Goal: Information Seeking & Learning: Learn about a topic

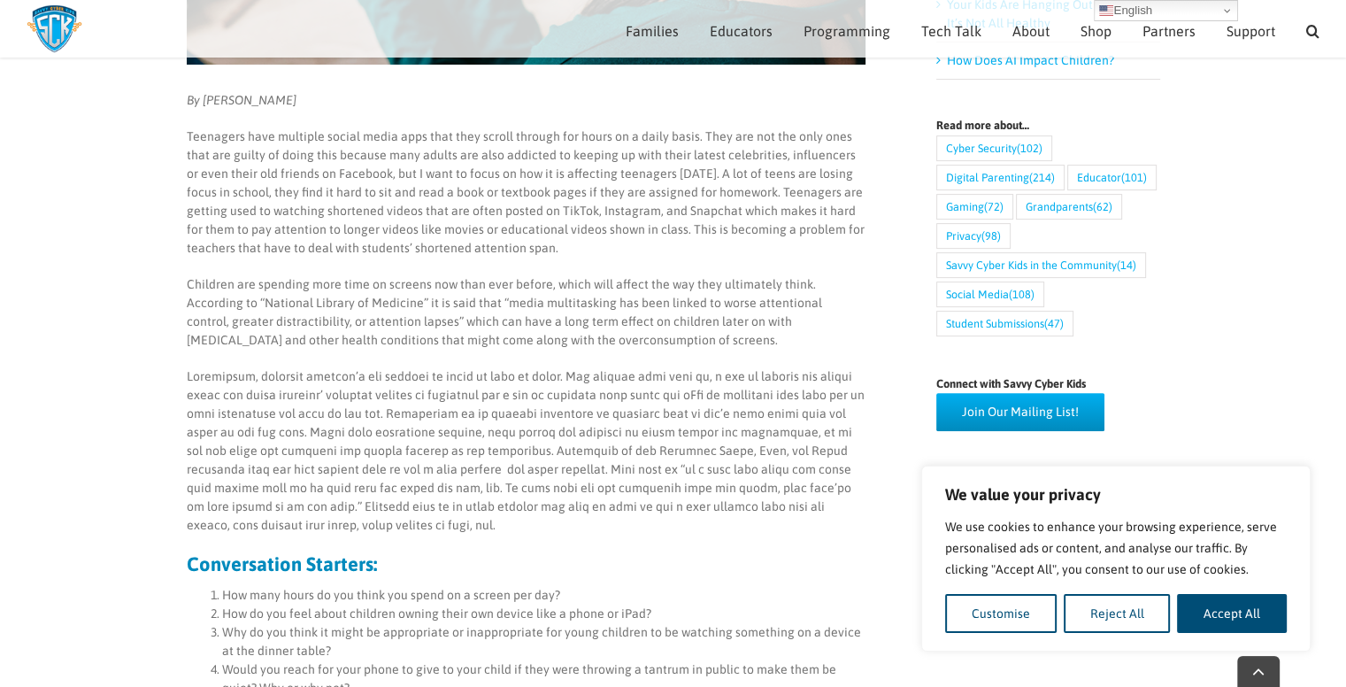
scroll to position [612, 0]
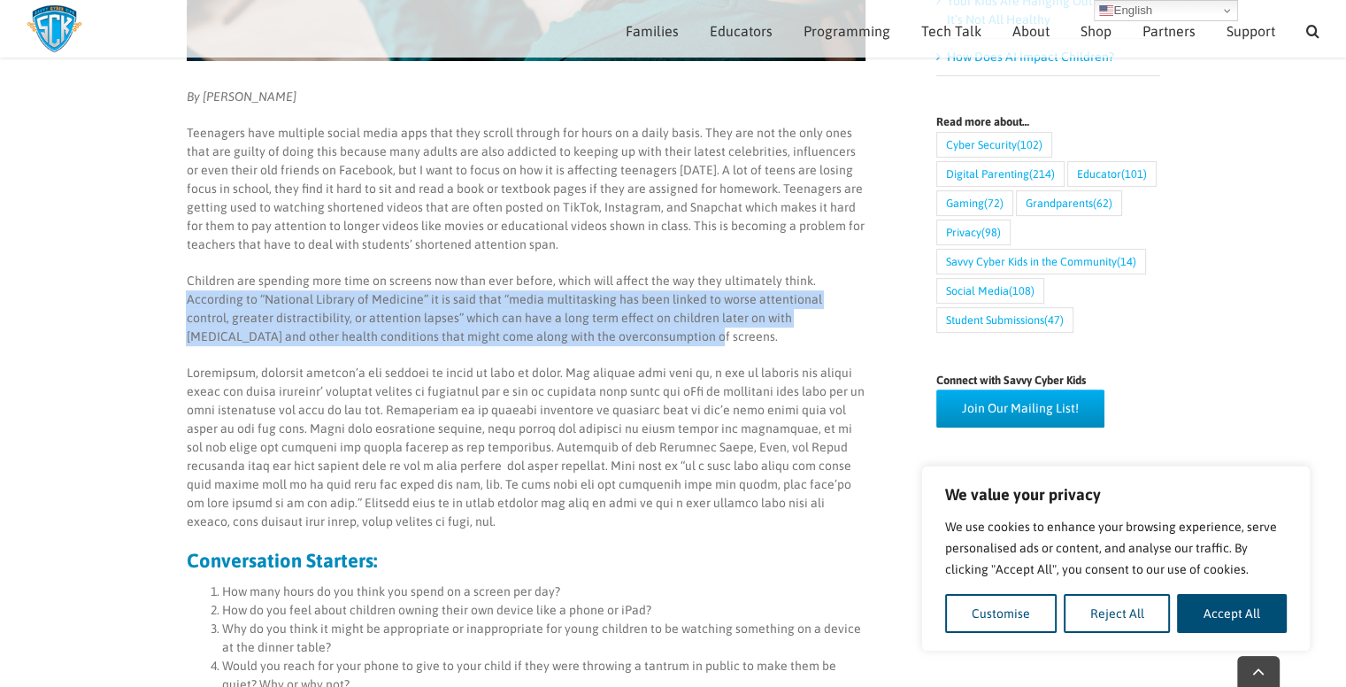
drag, startPoint x: 807, startPoint y: 280, endPoint x: 810, endPoint y: 331, distance: 50.5
click at [810, 331] on p "Children are spending more time on screens now than ever before, which will aff…" at bounding box center [525, 309] width 679 height 74
click at [510, 322] on p "Children are spending more time on screens now than ever before, which will aff…" at bounding box center [525, 309] width 679 height 74
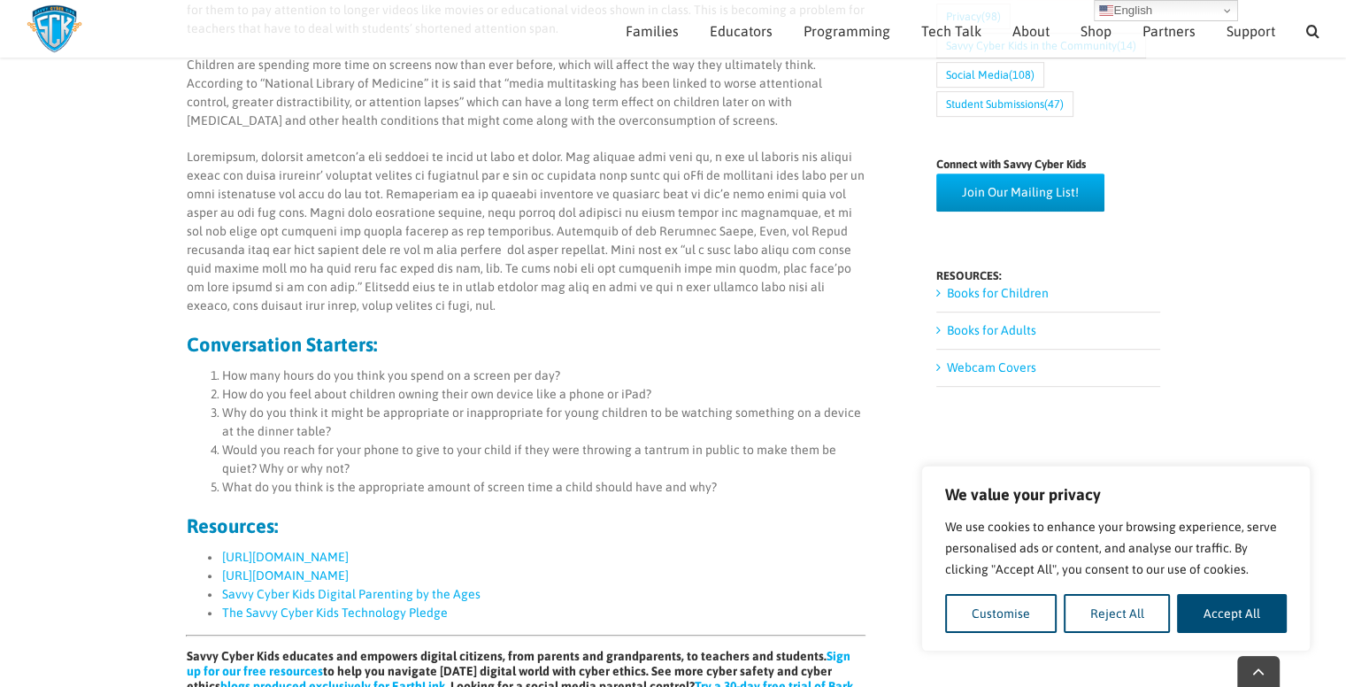
scroll to position [830, 0]
click at [348, 578] on link "[URL][DOMAIN_NAME]" at bounding box center [284, 573] width 127 height 14
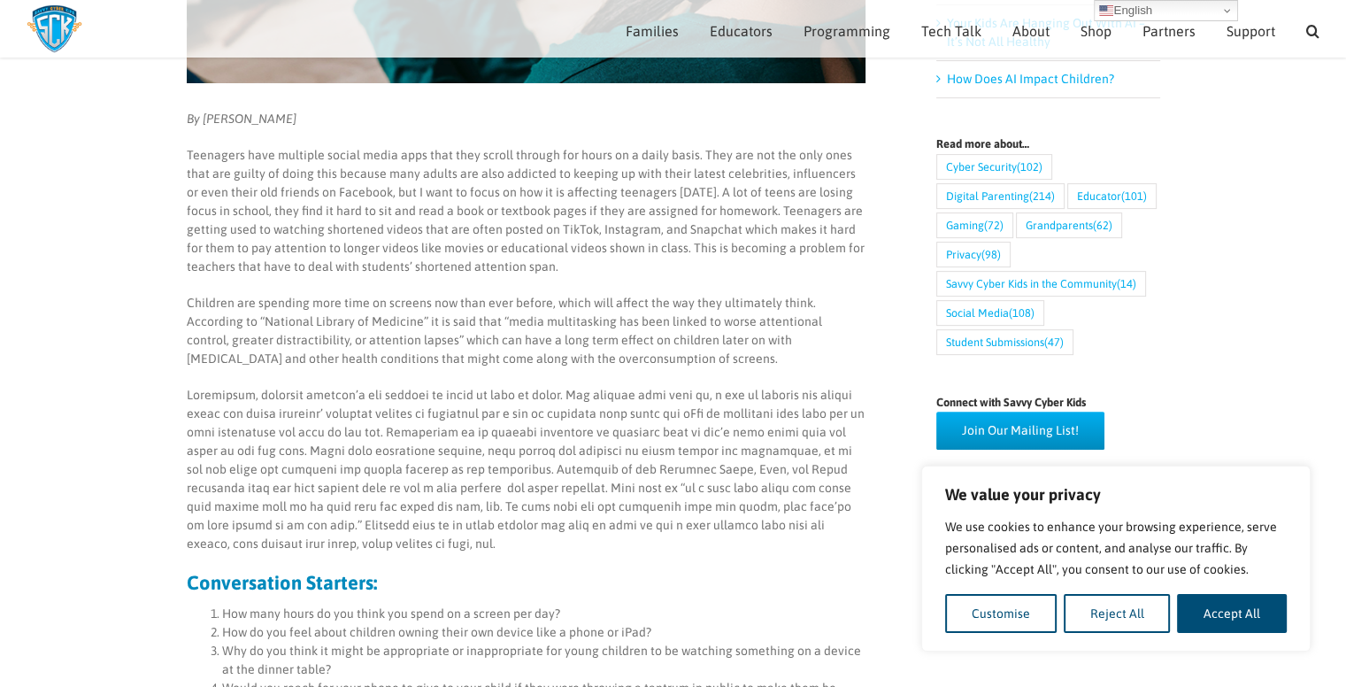
scroll to position [585, 0]
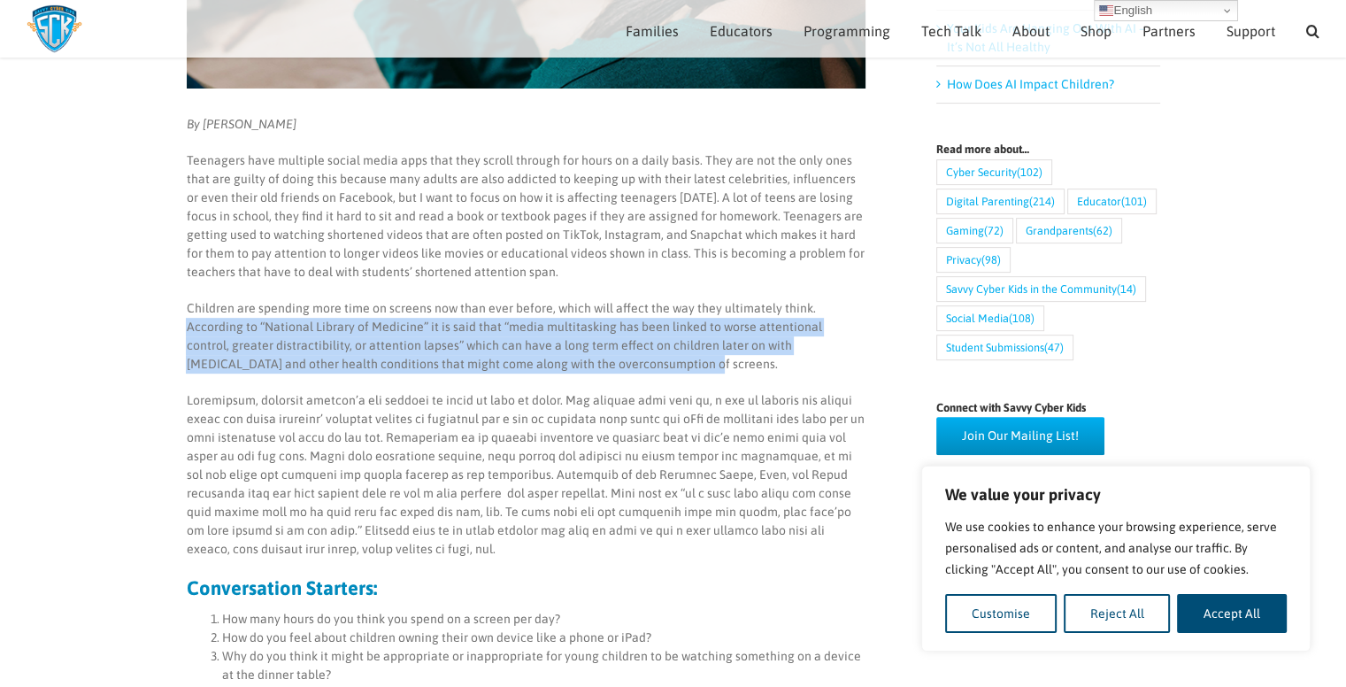
drag, startPoint x: 806, startPoint y: 307, endPoint x: 814, endPoint y: 362, distance: 55.4
click at [814, 362] on p "Children are spending more time on screens now than ever before, which will aff…" at bounding box center [525, 336] width 679 height 74
copy p "According to “National Library of Medicine” it is said that “media multitasking…"
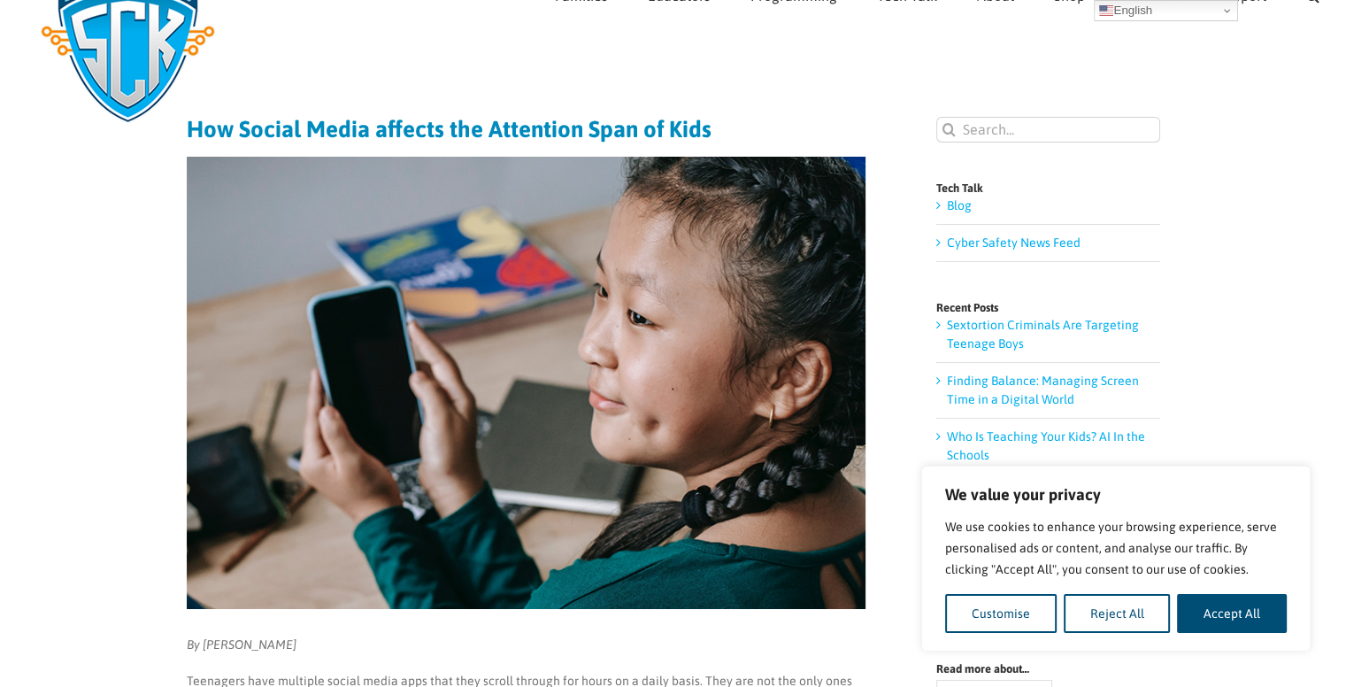
scroll to position [0, 0]
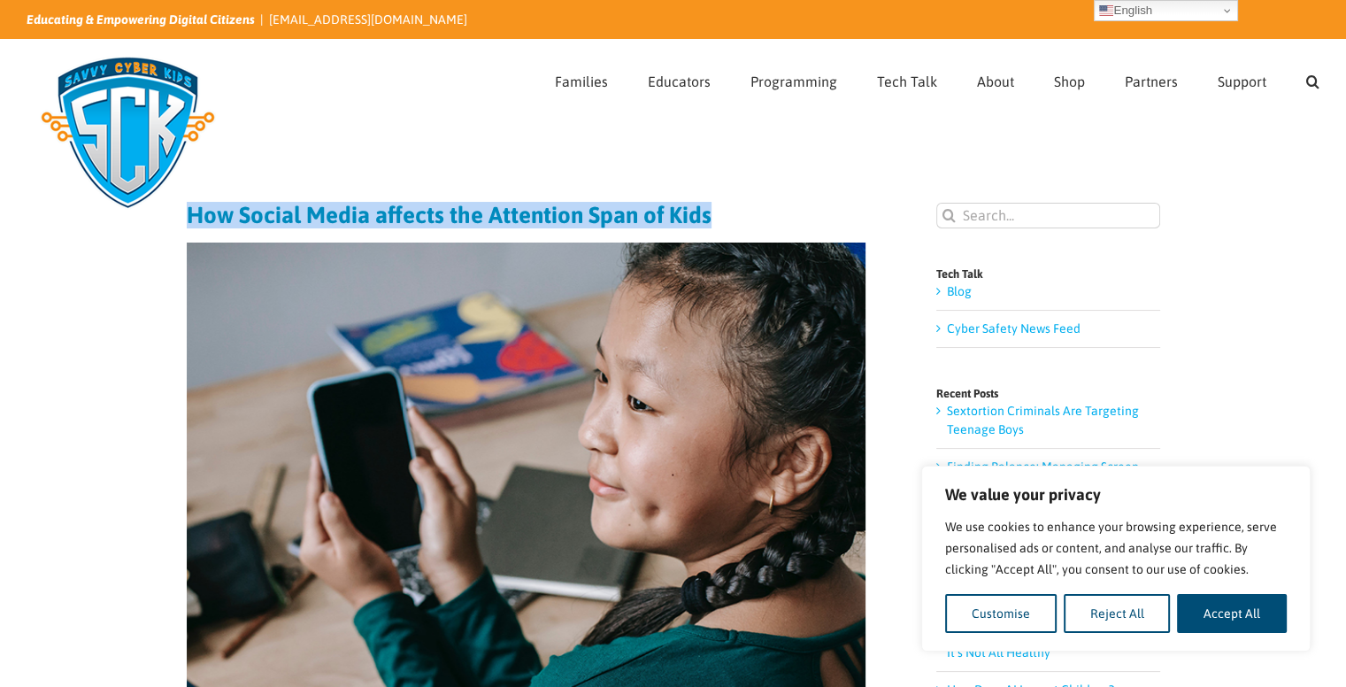
drag, startPoint x: 714, startPoint y: 219, endPoint x: 193, endPoint y: 221, distance: 521.1
click at [193, 221] on h1 "How Social Media affects the Attention Span of Kids" at bounding box center [526, 215] width 679 height 25
drag, startPoint x: 195, startPoint y: 219, endPoint x: 479, endPoint y: 220, distance: 284.0
copy h1 "How Social Media affects the Attention Span of Kids"
